Goal: Task Accomplishment & Management: Manage account settings

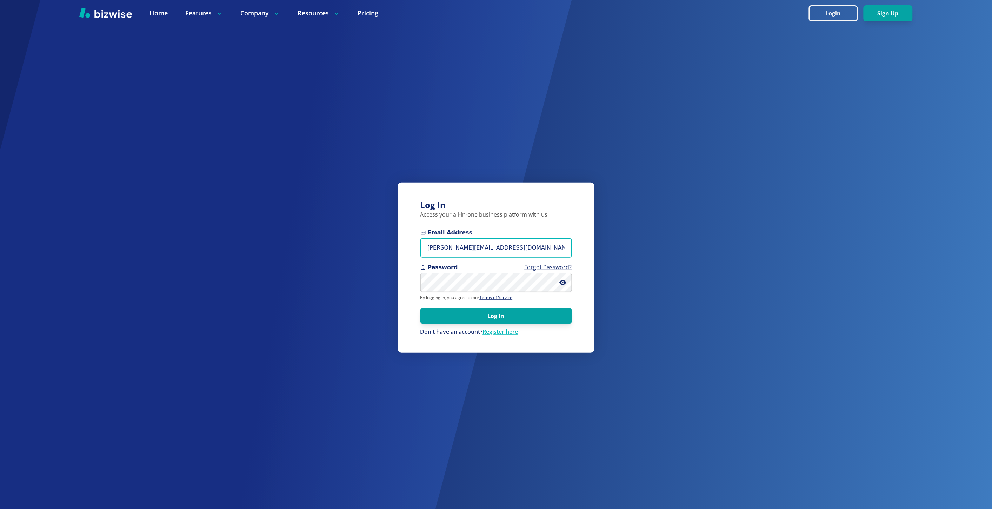
click at [519, 243] on input "marie@bizwise.com" at bounding box center [496, 247] width 152 height 19
type input "lalorpainting@gmail.com"
click at [420, 307] on button "Log In" at bounding box center [496, 315] width 152 height 16
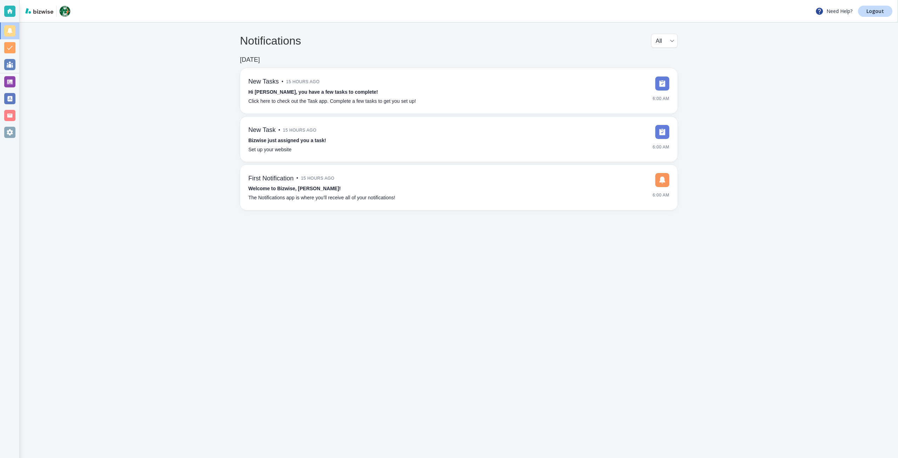
click at [9, 132] on div at bounding box center [9, 132] width 11 height 11
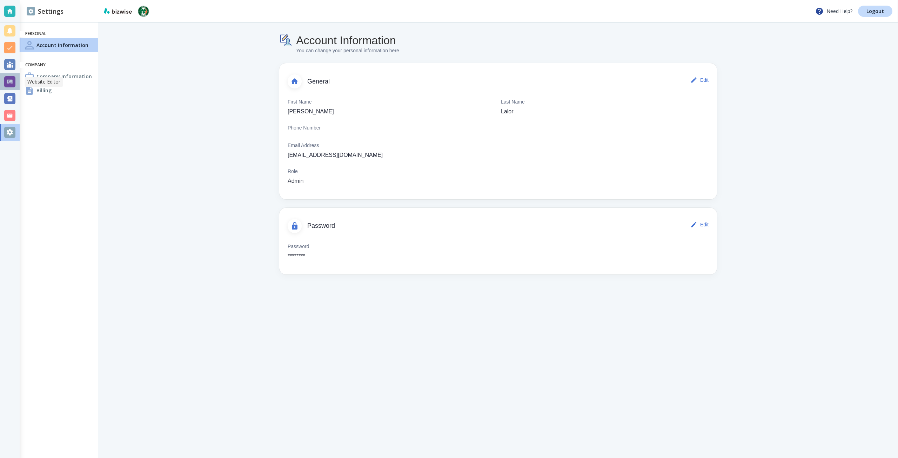
click at [7, 78] on div at bounding box center [9, 81] width 11 height 11
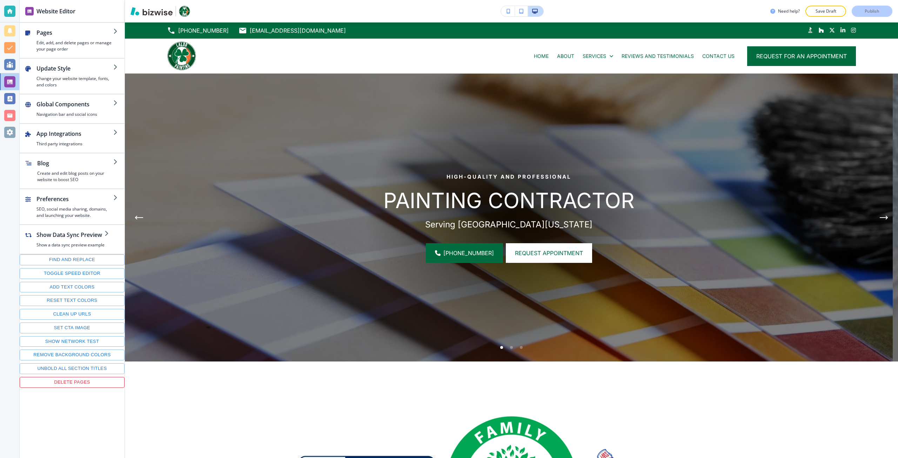
click at [865, 14] on div "Need help? Save Draft Publish" at bounding box center [834, 11] width 128 height 11
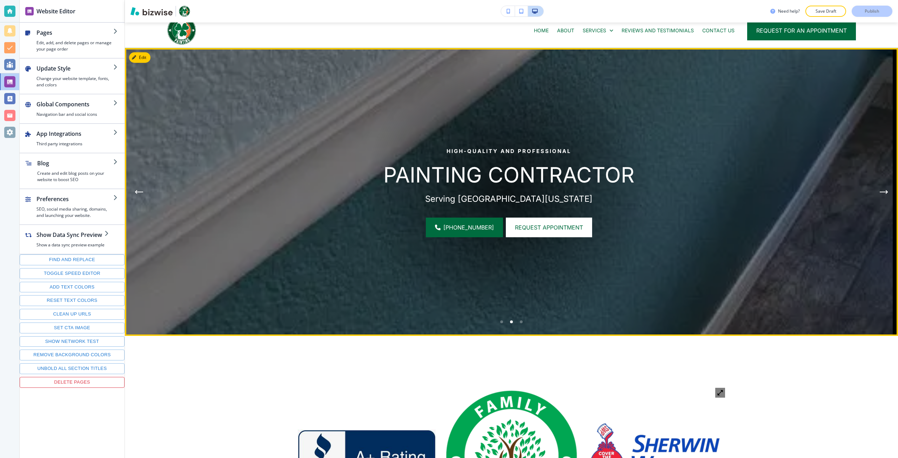
scroll to position [246, 0]
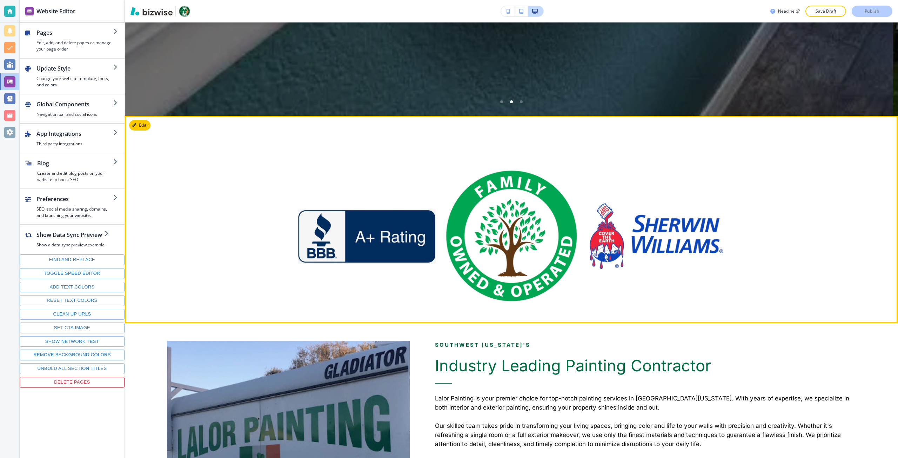
click at [135, 118] on div at bounding box center [511, 219] width 773 height 207
click at [142, 125] on button "Edit This Section" at bounding box center [152, 125] width 47 height 11
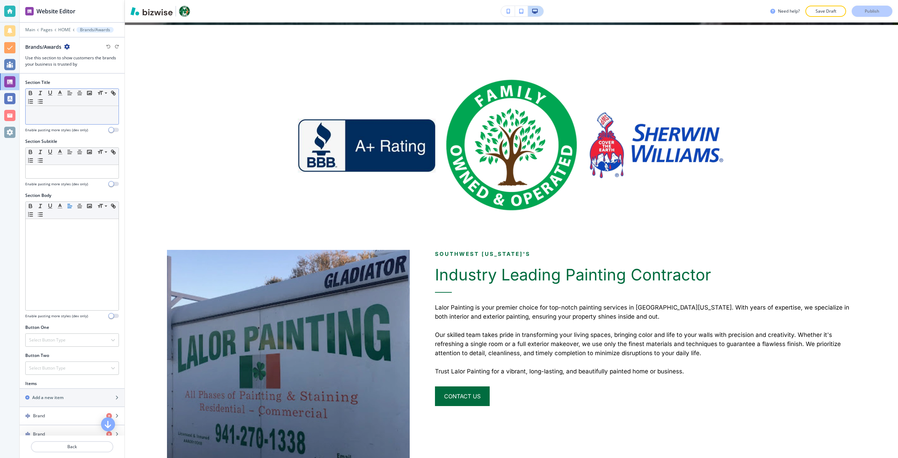
scroll to position [339, 0]
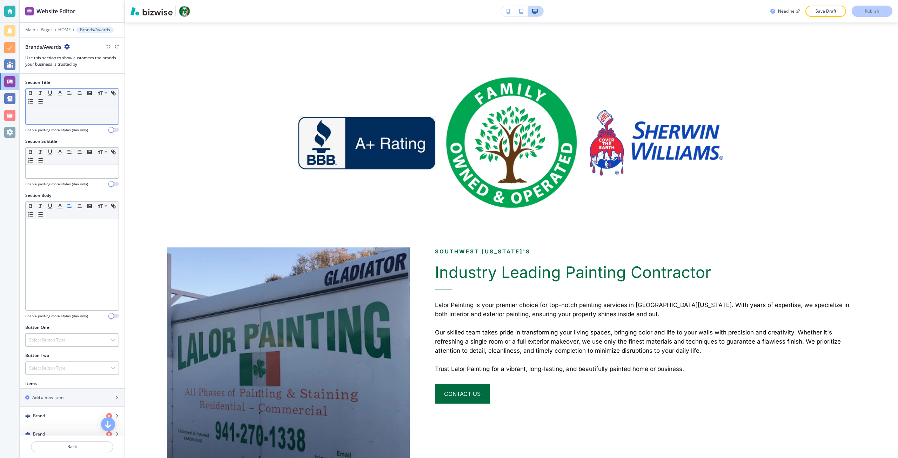
click at [73, 113] on p at bounding box center [72, 112] width 86 height 6
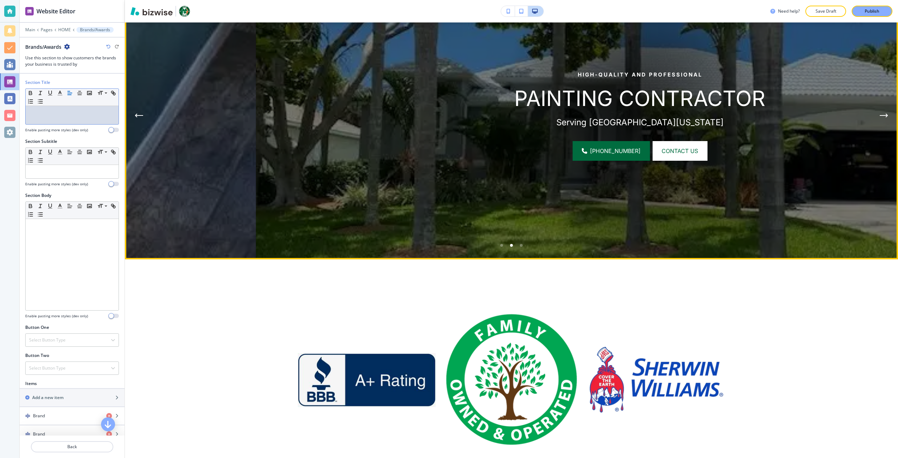
scroll to position [58, 0]
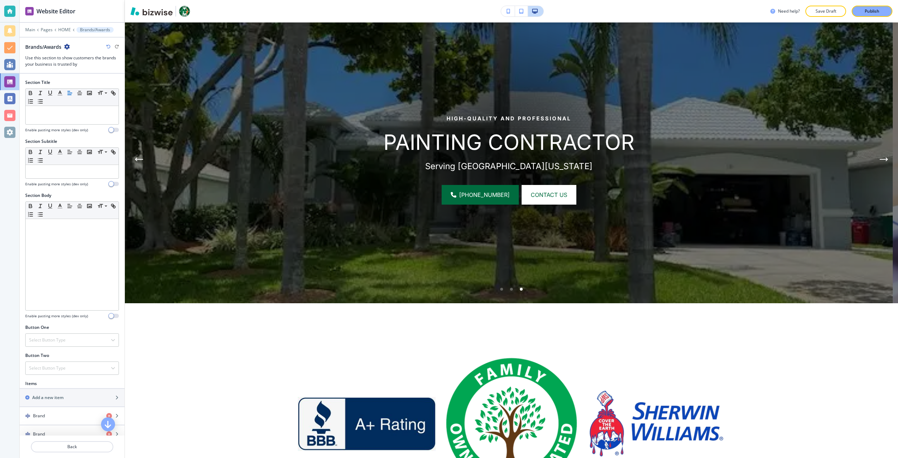
click at [864, 16] on button "Publish" at bounding box center [872, 11] width 41 height 11
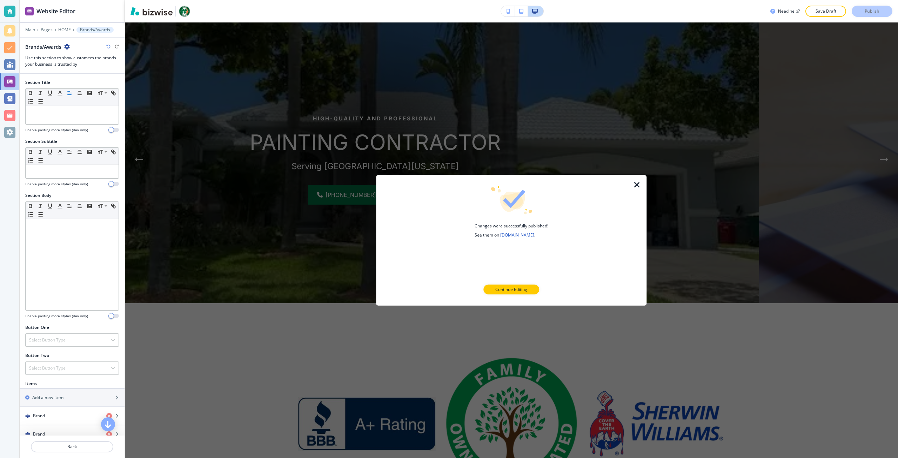
click at [13, 137] on div at bounding box center [9, 132] width 11 height 11
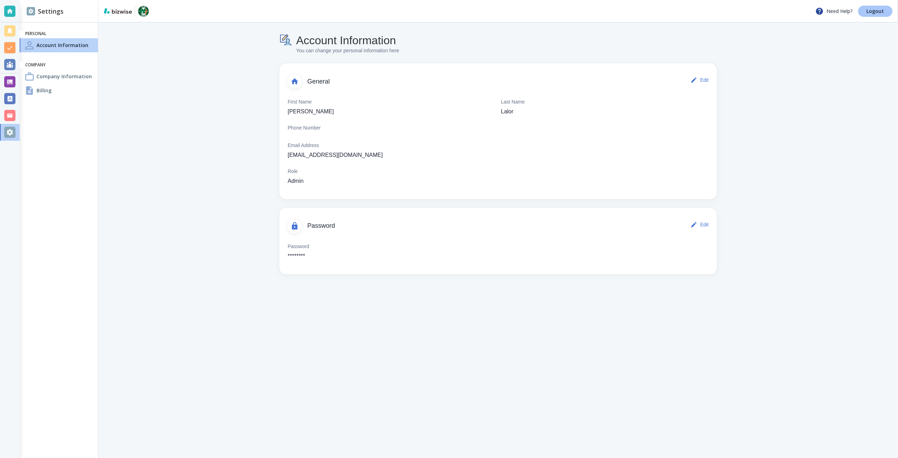
click at [871, 13] on p "Logout" at bounding box center [875, 11] width 18 height 5
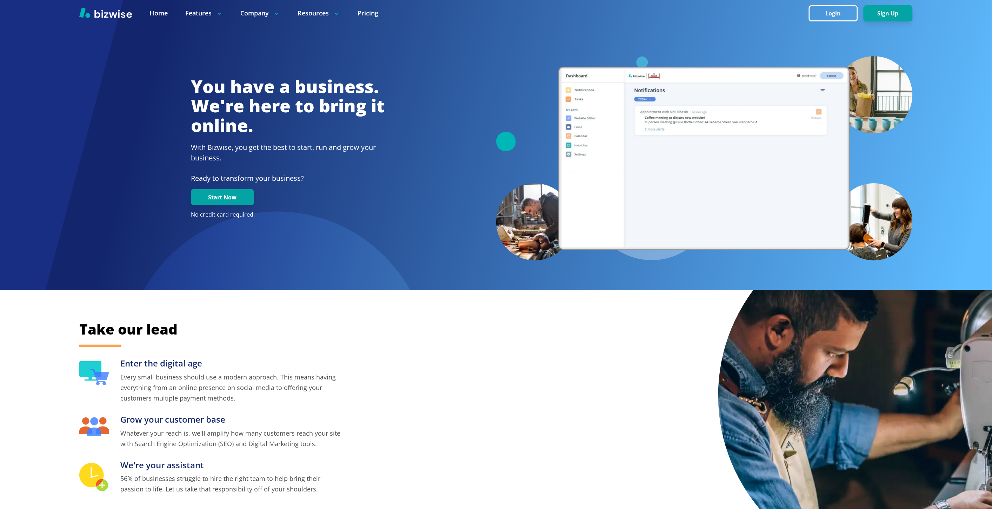
click at [309, 330] on h2 "Take our lead" at bounding box center [342, 329] width 526 height 19
